Goal: Task Accomplishment & Management: Complete application form

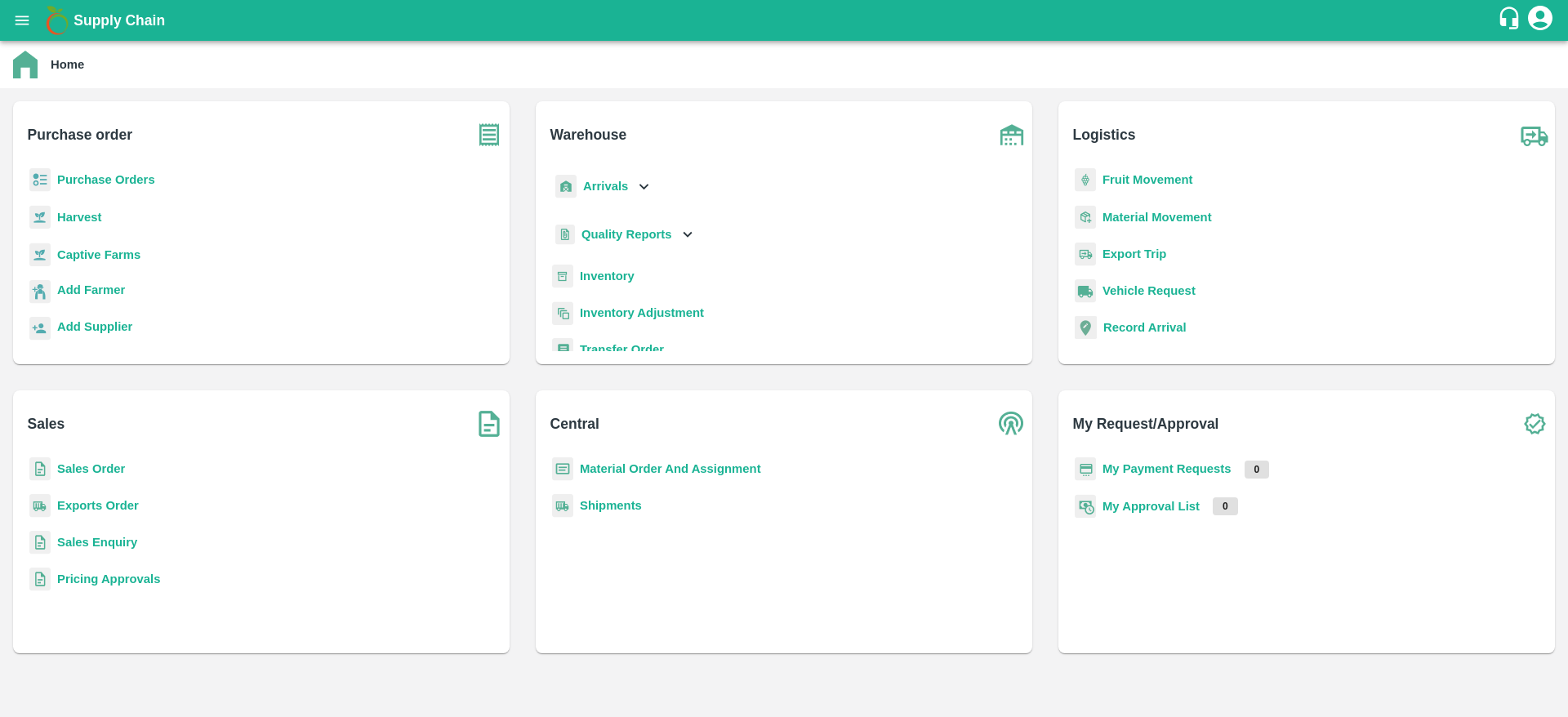
click at [77, 174] on b "Purchase Orders" at bounding box center [106, 179] width 98 height 13
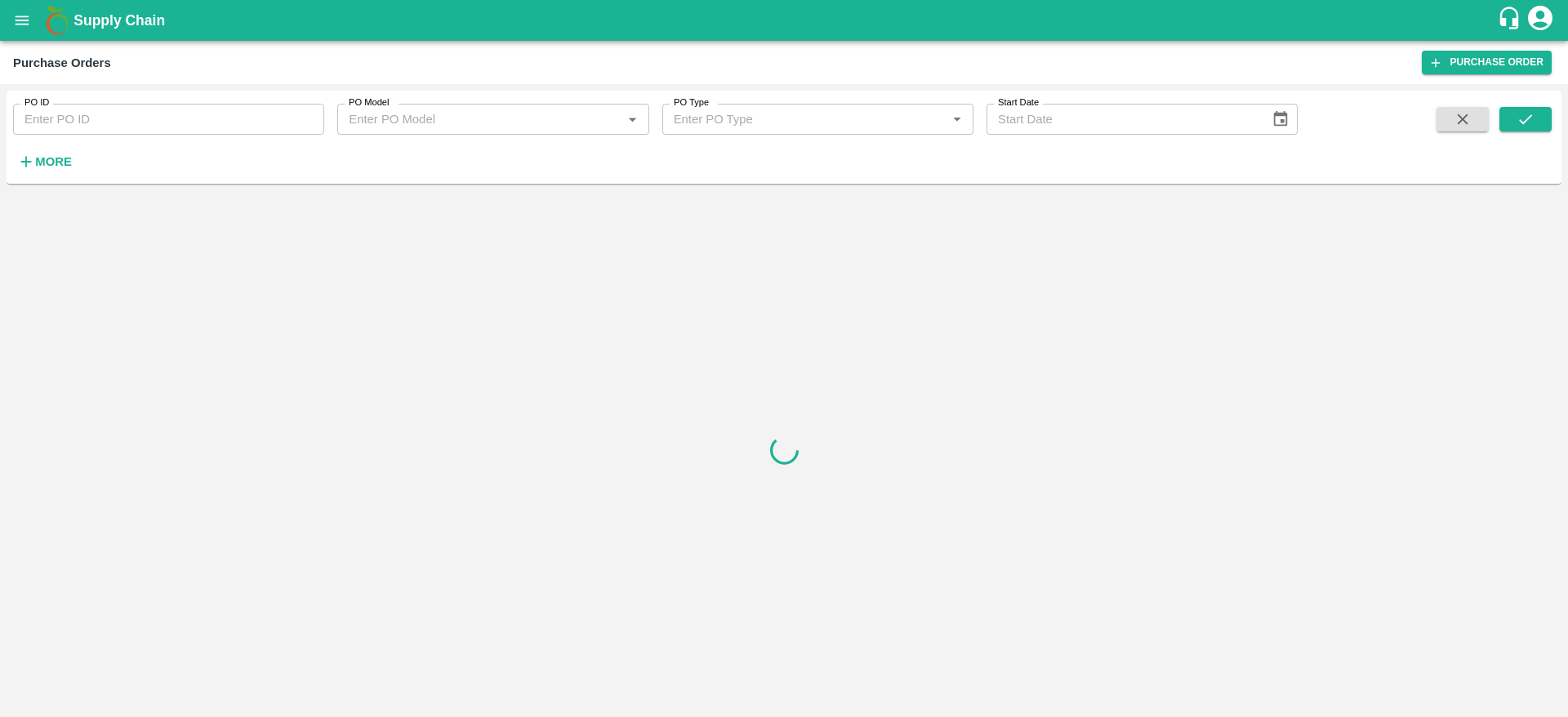
click at [37, 167] on strong "More" at bounding box center [53, 161] width 37 height 13
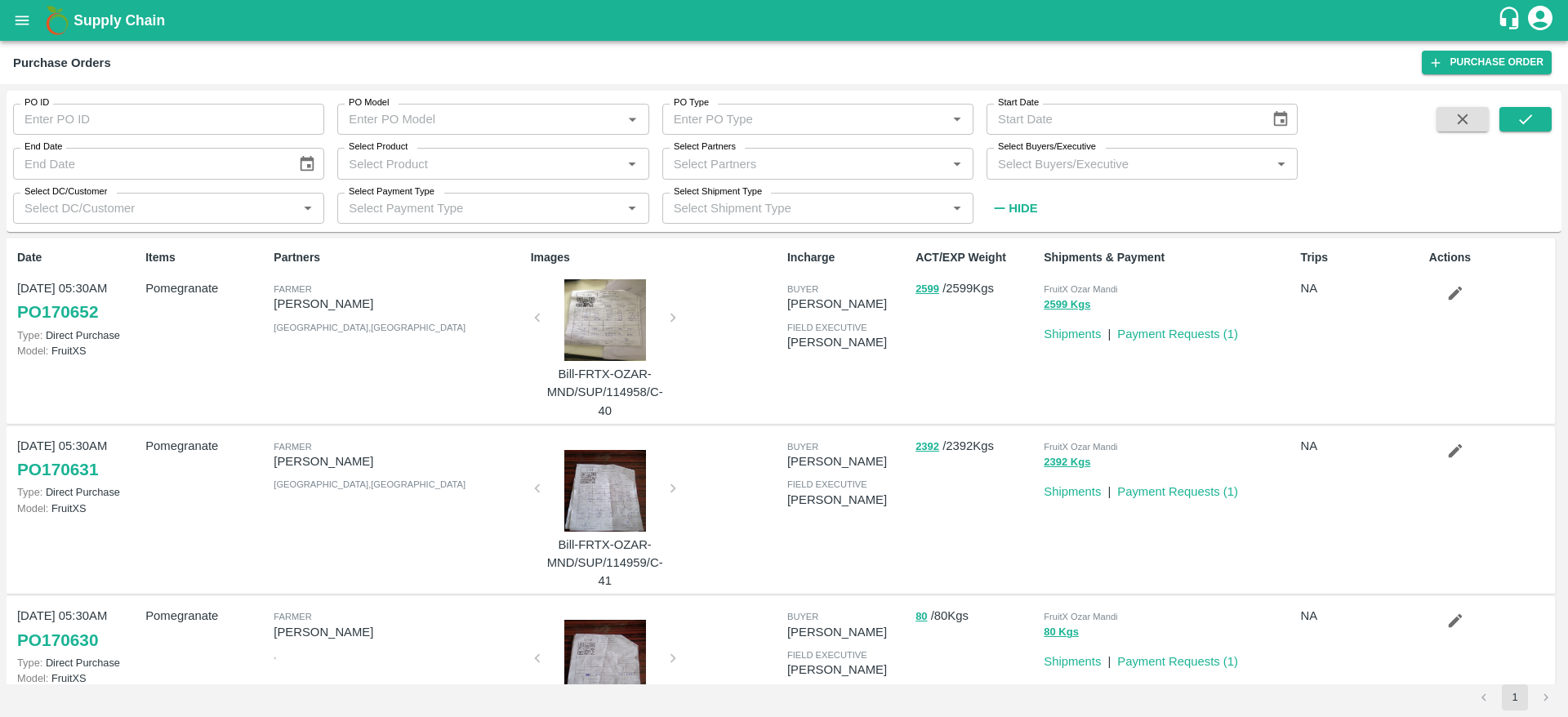
click at [81, 216] on input "Select DC/Customer" at bounding box center [155, 208] width 274 height 21
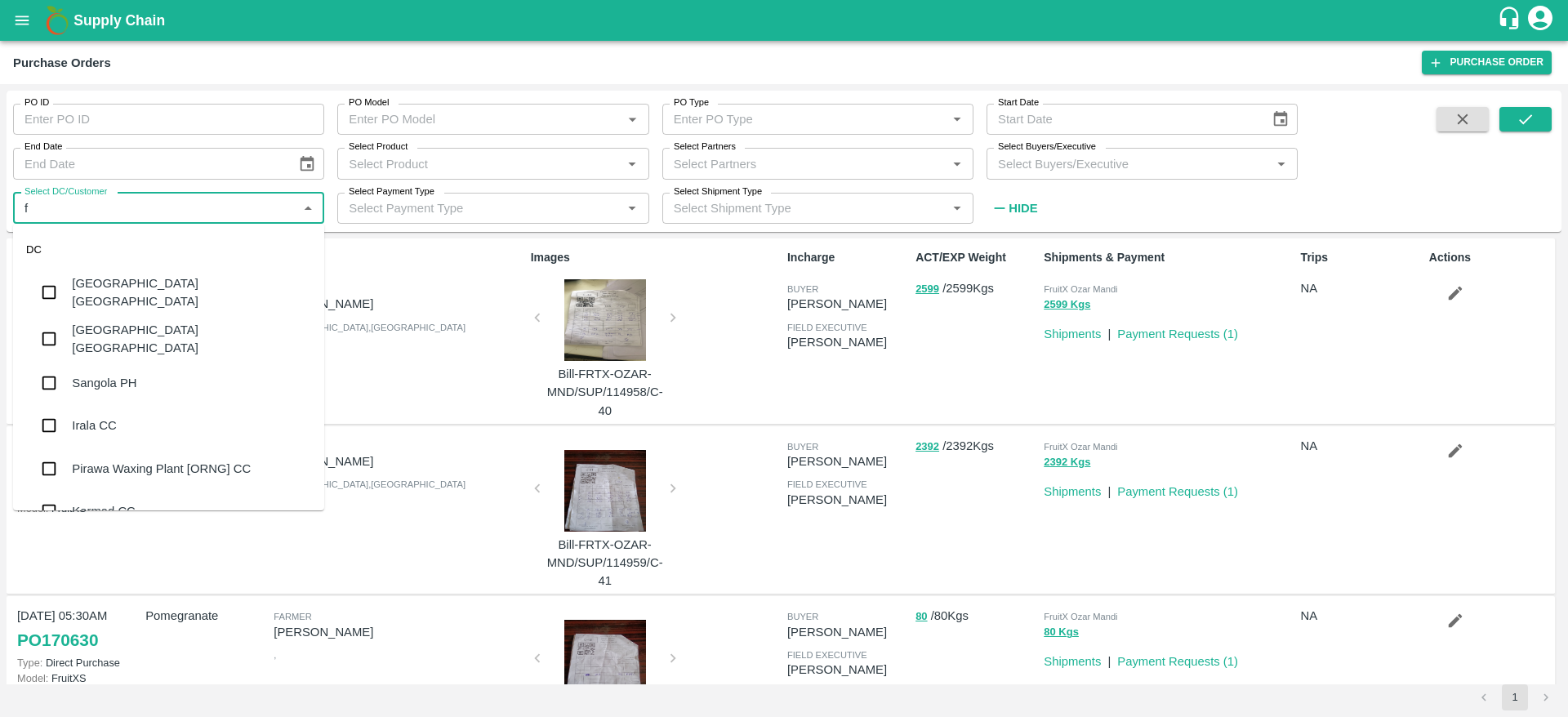
type input "fr"
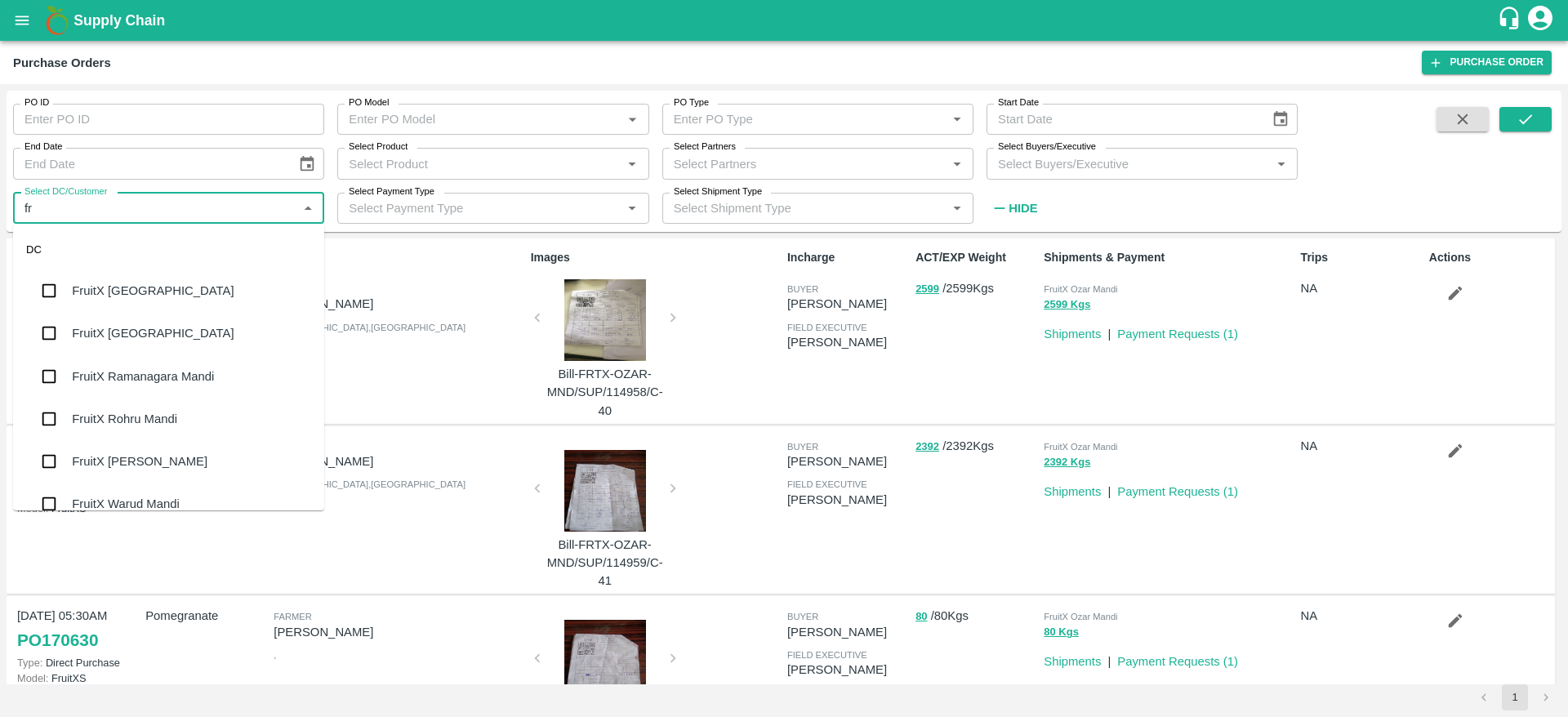
click at [130, 299] on div "FruitX [GEOGRAPHIC_DATA]" at bounding box center [168, 290] width 311 height 43
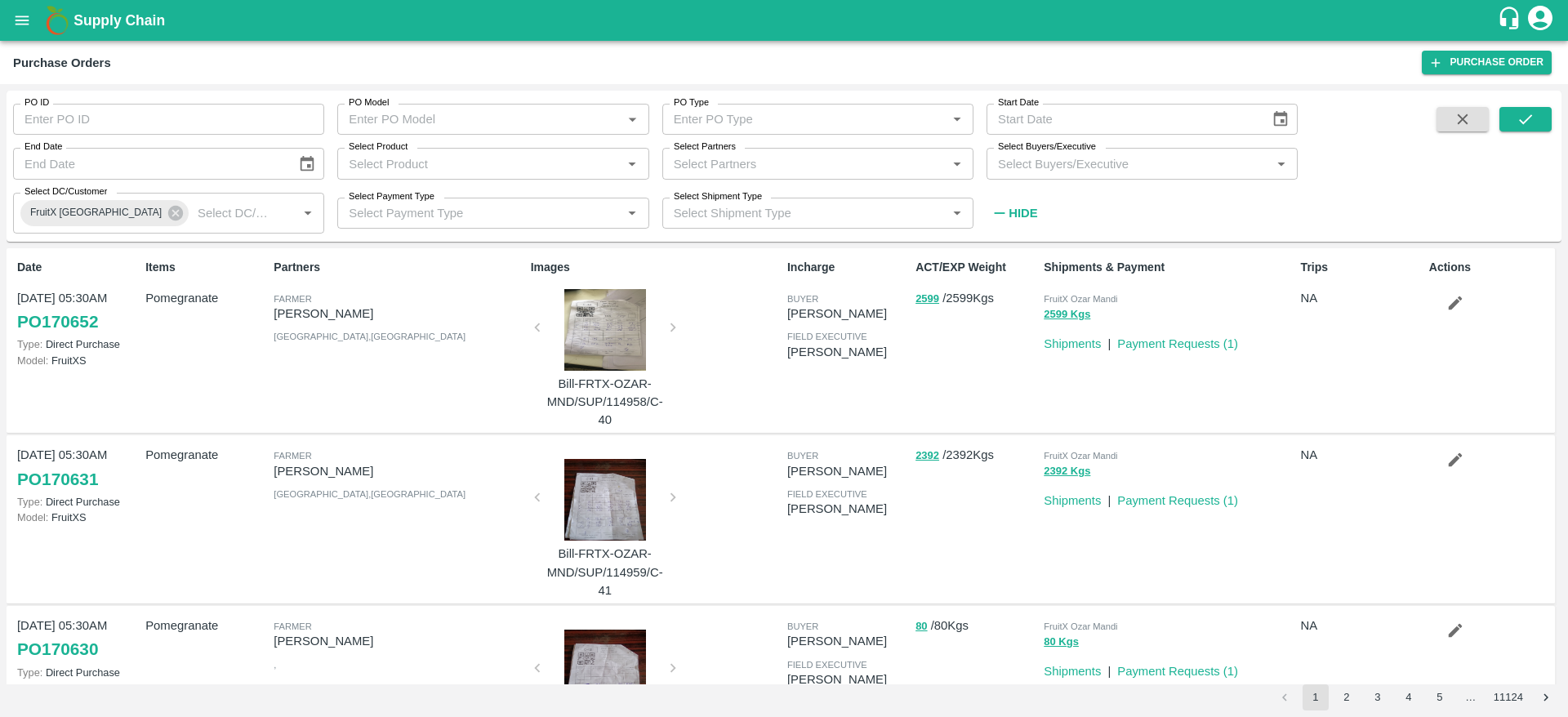
click at [1527, 104] on div "PO ID PO ID PO Model PO Model   * PO Type PO Type   * Start Date Start Date End…" at bounding box center [784, 166] width 1555 height 138
click at [1531, 111] on icon "submit" at bounding box center [1526, 119] width 18 height 18
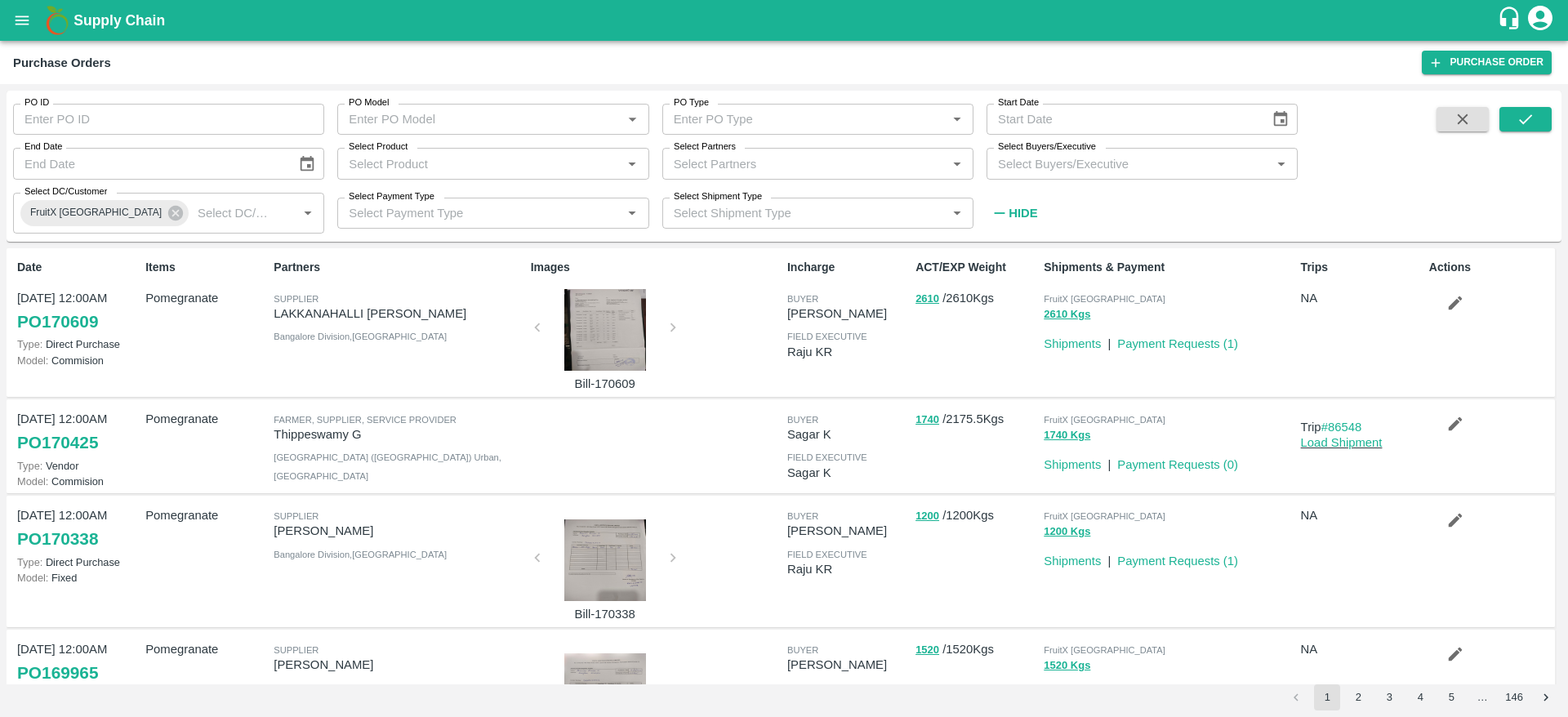
click at [613, 323] on div at bounding box center [605, 330] width 122 height 82
